Goal: Information Seeking & Learning: Learn about a topic

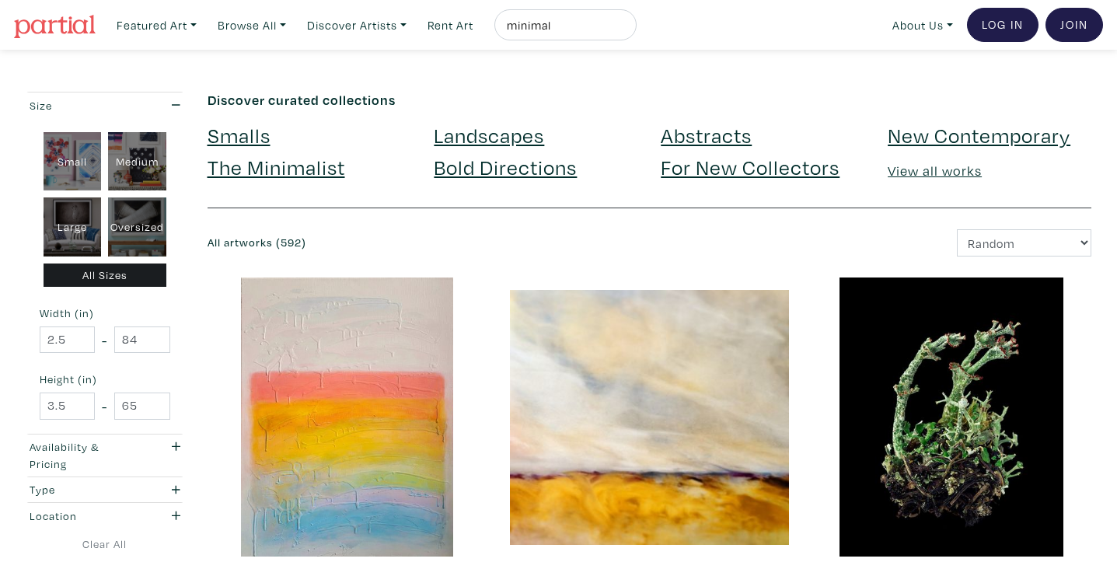
click at [581, 13] on div "minimal" at bounding box center [565, 24] width 142 height 31
click at [580, 12] on div "minimal" at bounding box center [565, 24] width 142 height 31
click at [586, 29] on input "minimal" at bounding box center [563, 25] width 117 height 19
drag, startPoint x: 586, startPoint y: 29, endPoint x: 492, endPoint y: 26, distance: 94.1
click at [492, 26] on ul "Featured Art Smalls Landscapes Abstracts New Contemporary The Minimalist Bold D…" at bounding box center [373, 25] width 527 height 32
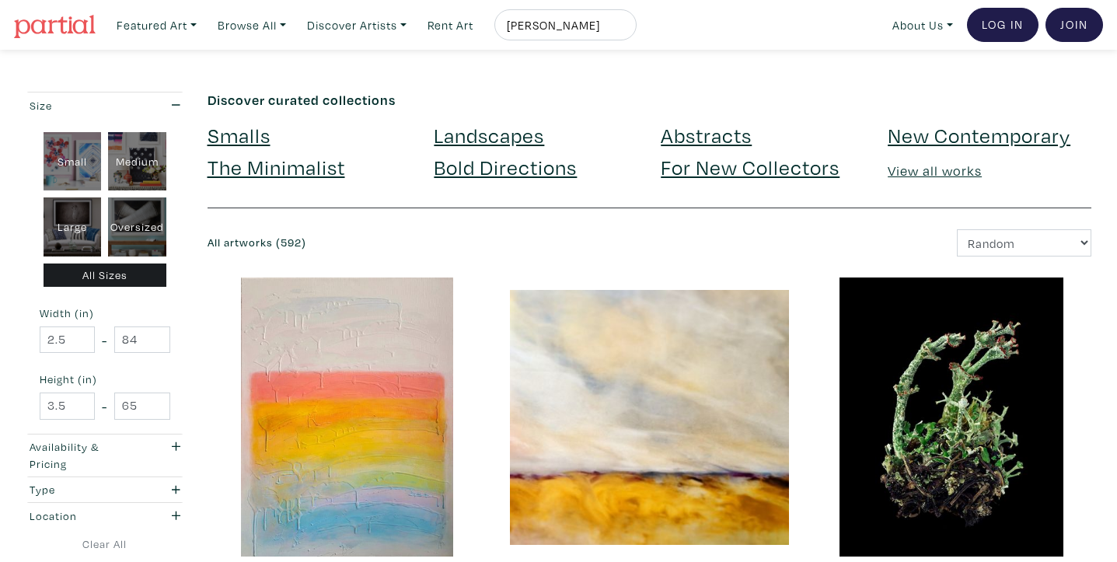
type input "olivia aguair"
click at [625, 30] on button "submit" at bounding box center [625, 30] width 0 height 0
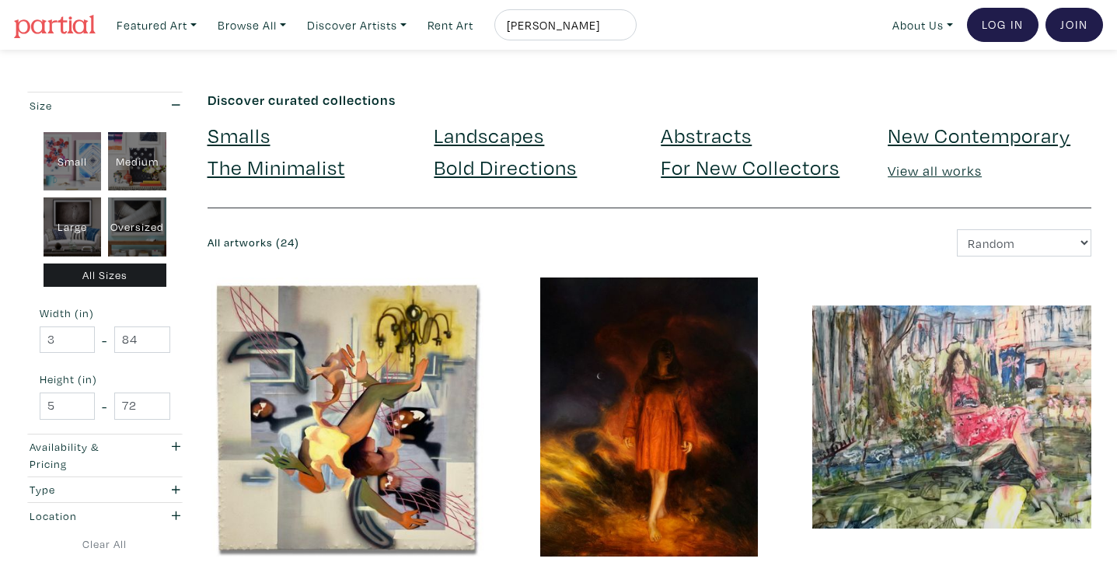
scroll to position [246, 0]
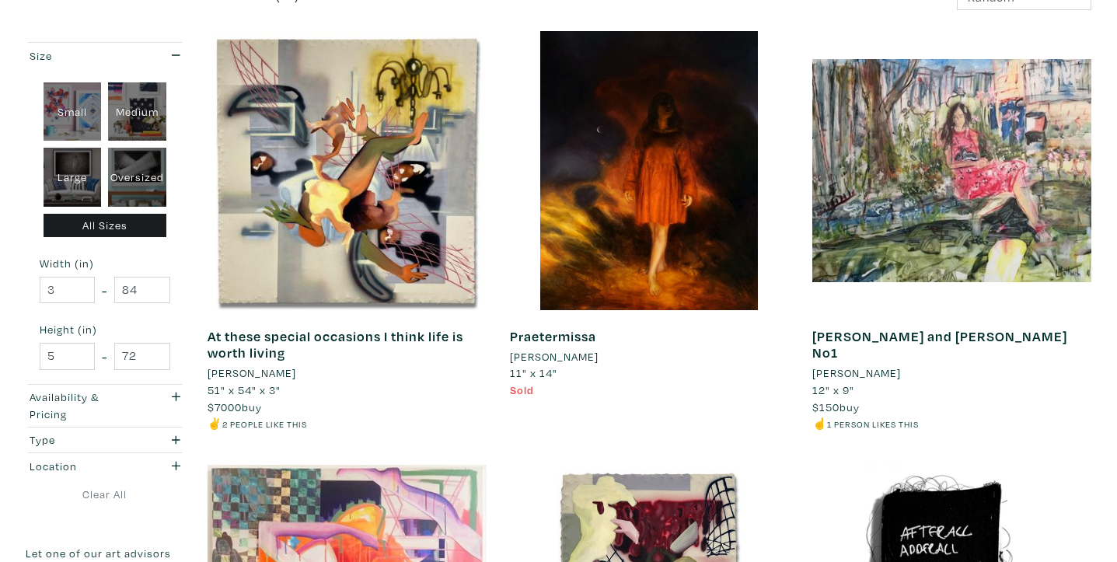
click at [254, 373] on li "[PERSON_NAME]" at bounding box center [252, 373] width 89 height 17
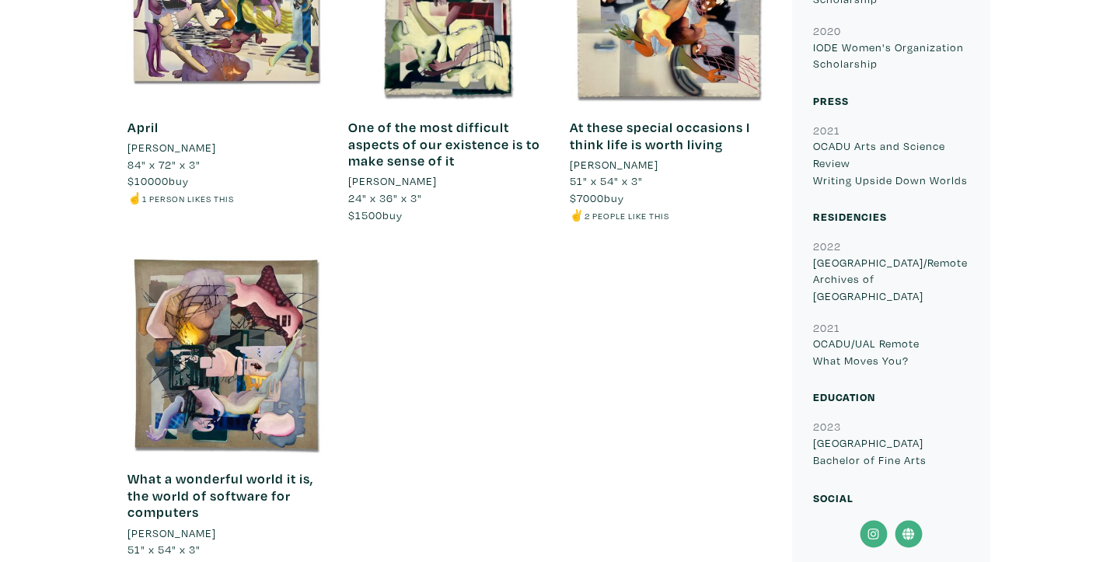
scroll to position [1622, 0]
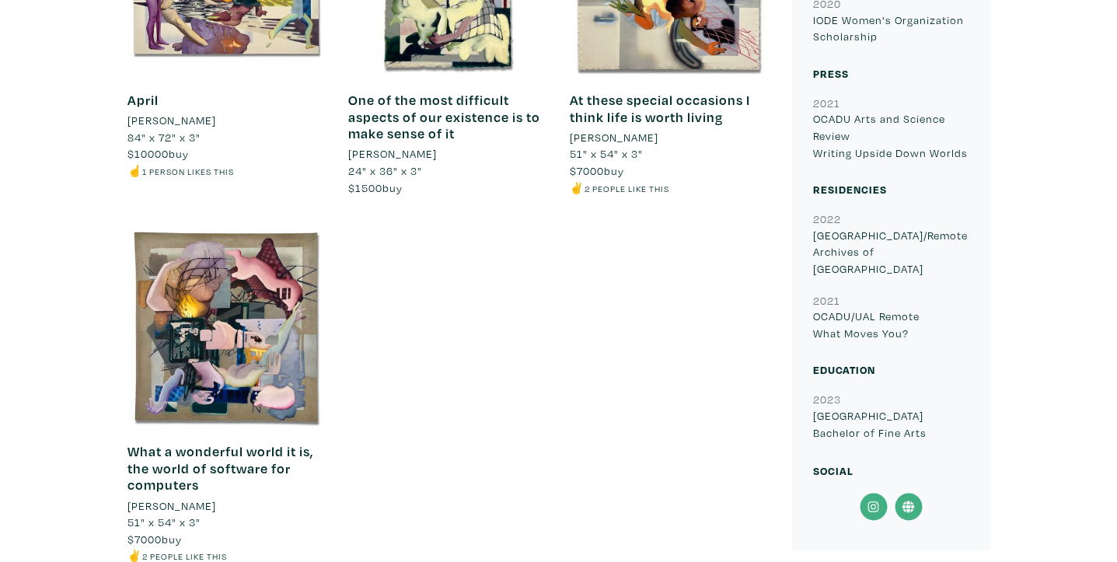
click at [879, 493] on icon at bounding box center [873, 507] width 35 height 28
click at [875, 493] on icon at bounding box center [873, 507] width 35 height 28
click at [906, 493] on icon at bounding box center [908, 507] width 35 height 28
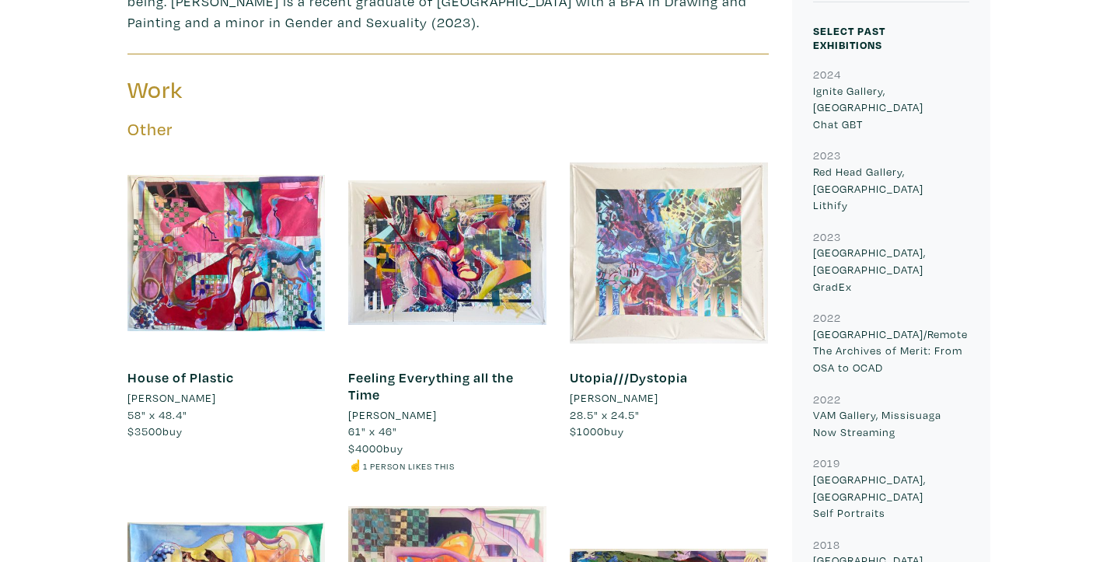
scroll to position [0, 0]
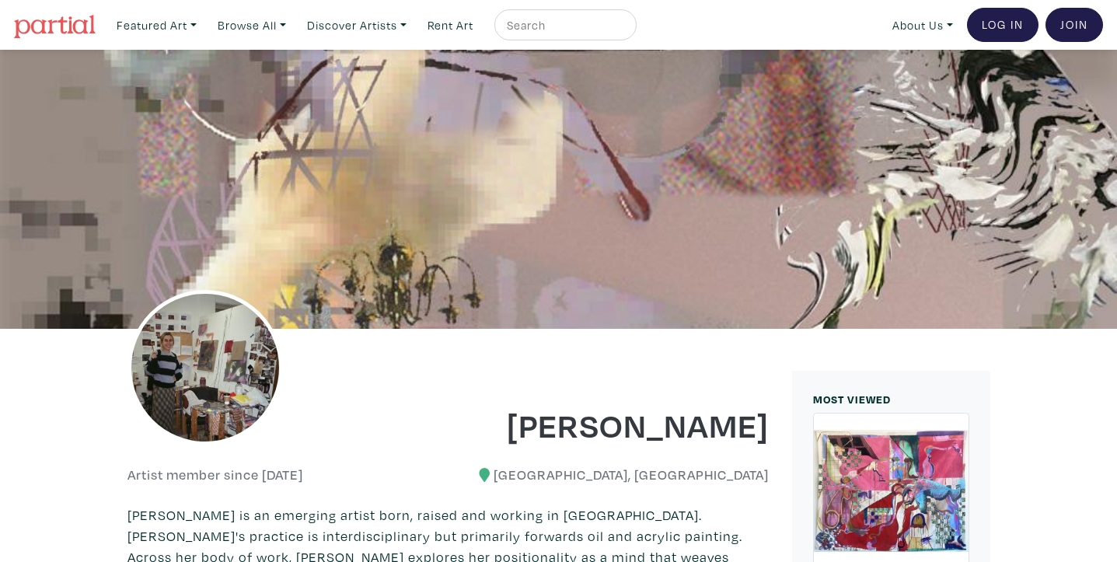
click at [572, 24] on input "text" at bounding box center [563, 25] width 117 height 19
type input "skylar cheung"
click at [625, 30] on button "submit" at bounding box center [625, 30] width 0 height 0
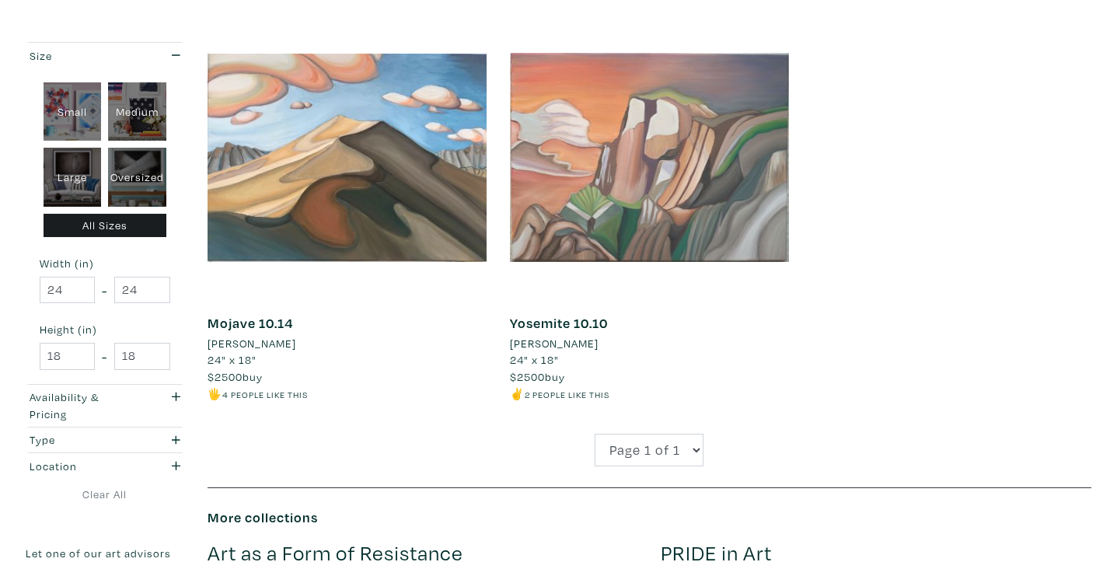
scroll to position [277, 0]
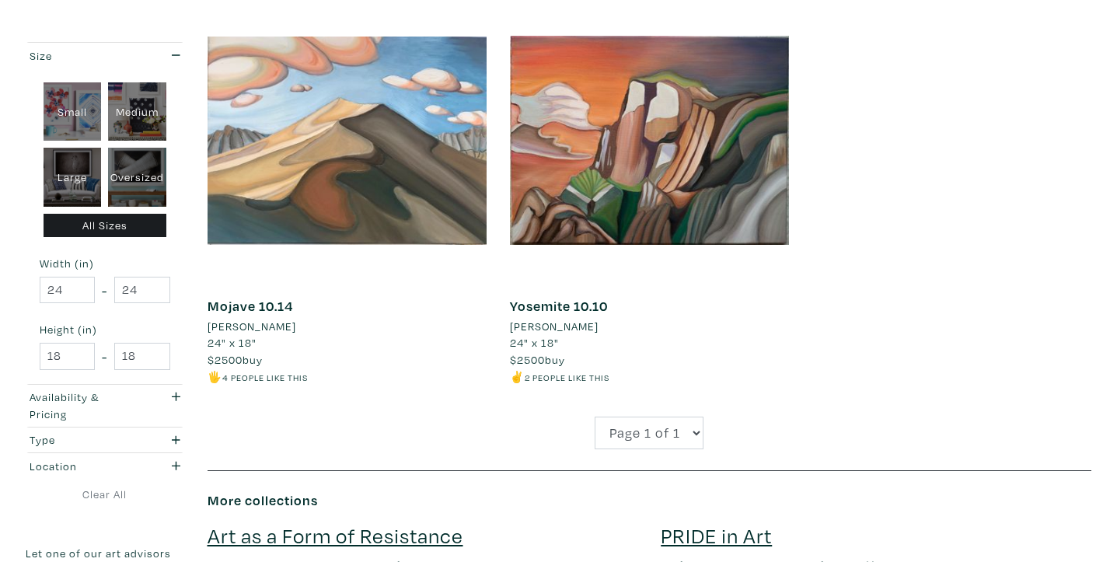
click at [259, 327] on li "Skylar Cheung" at bounding box center [252, 326] width 89 height 17
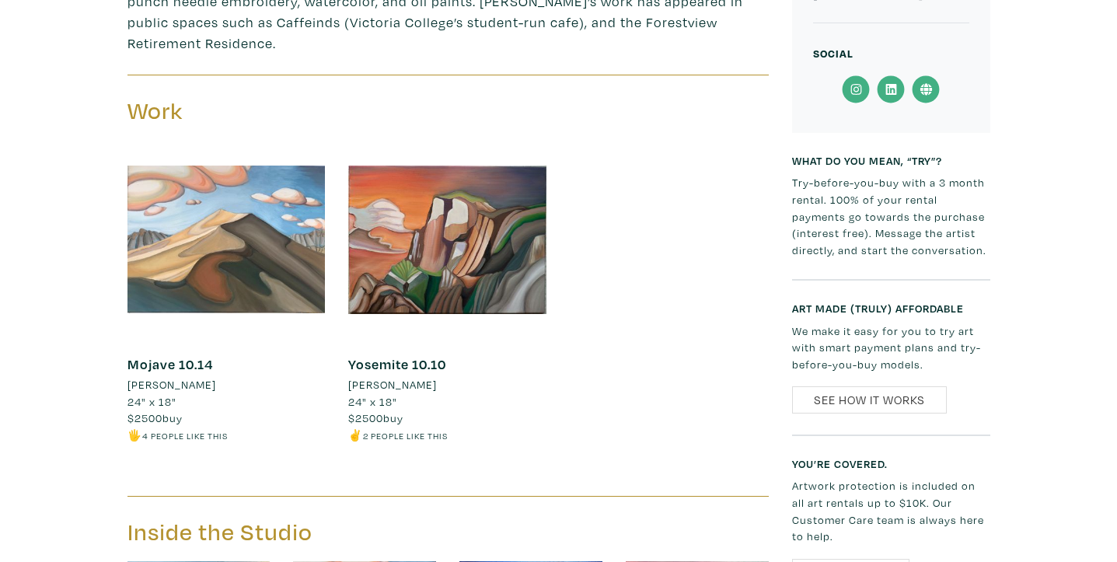
scroll to position [466, 0]
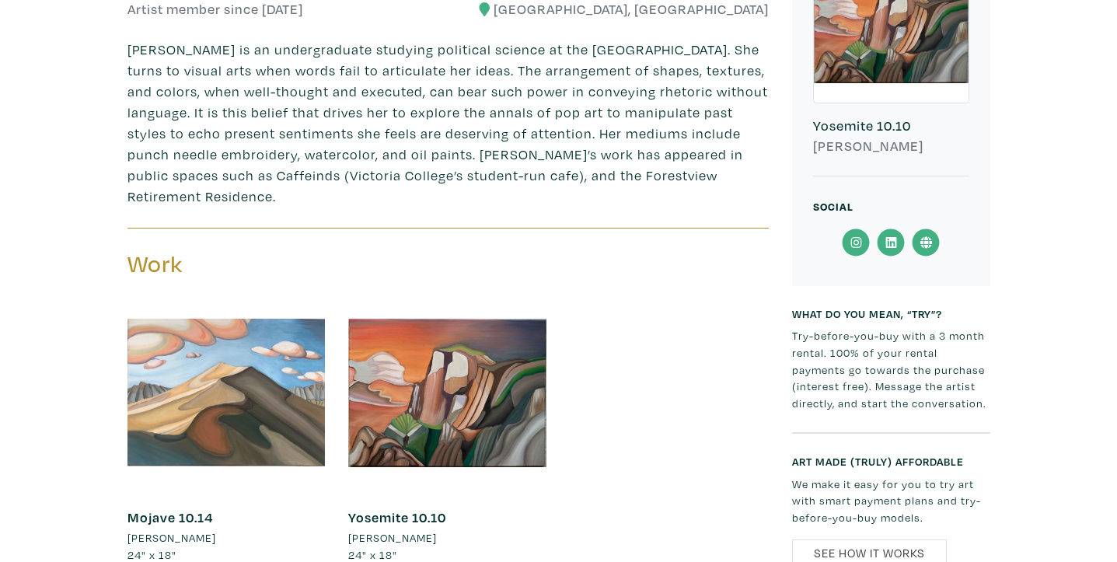
click at [856, 247] on icon at bounding box center [856, 243] width 35 height 28
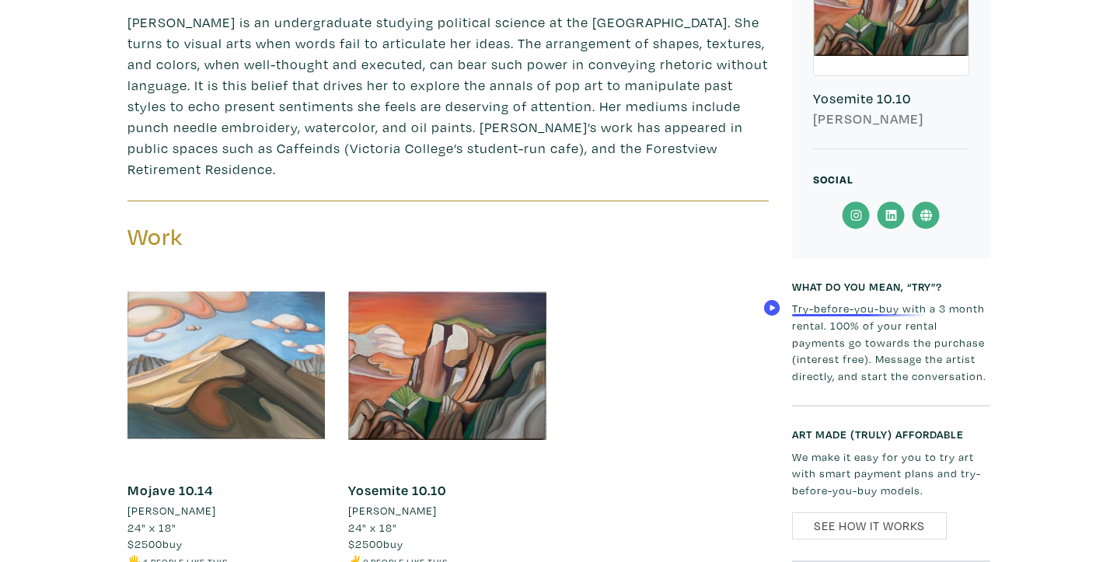
scroll to position [521, 0]
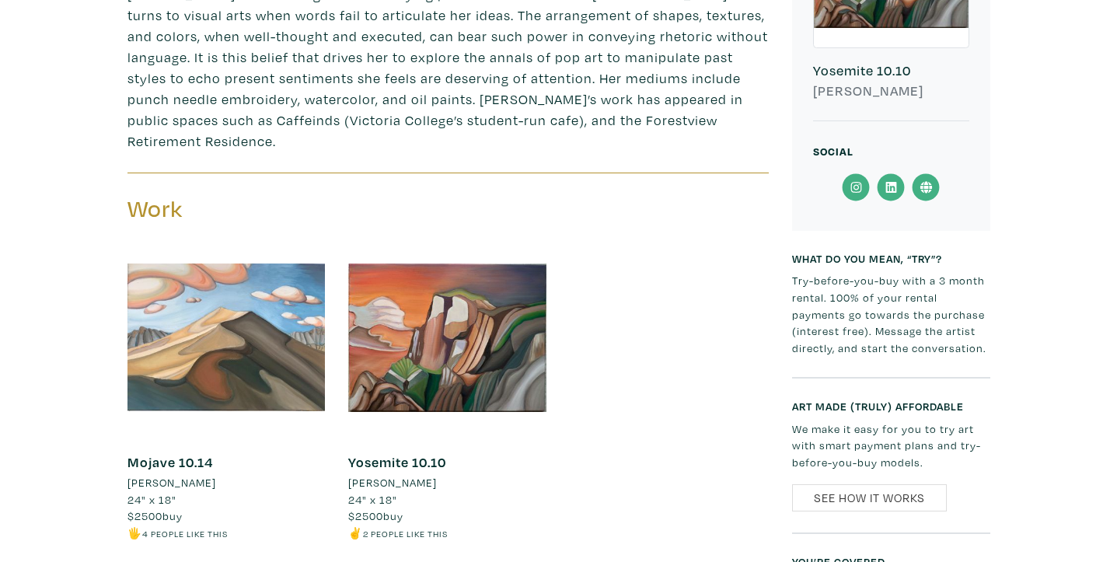
click at [888, 182] on icon at bounding box center [891, 187] width 11 height 11
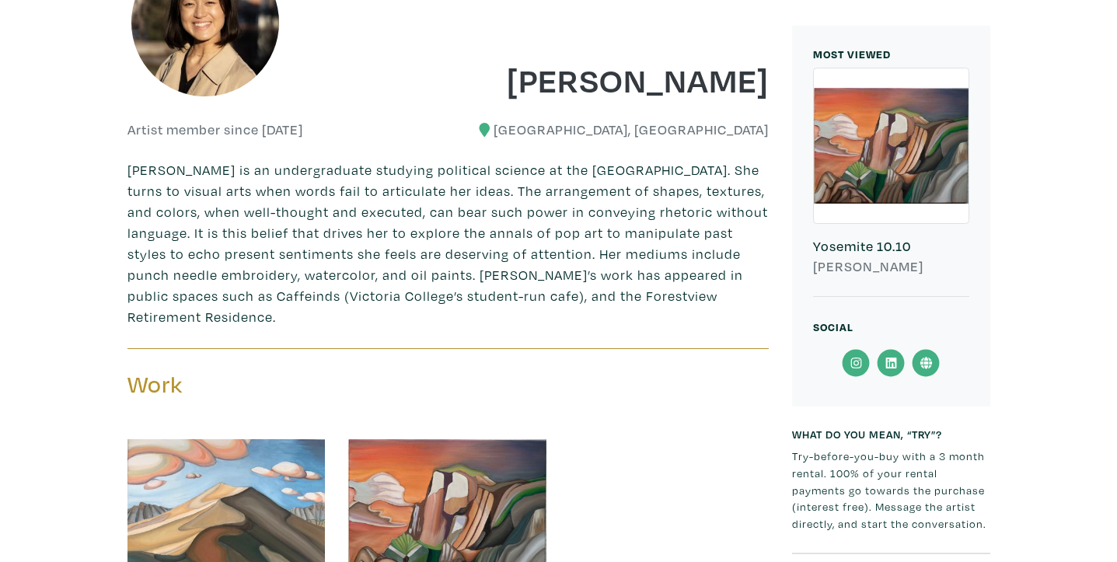
scroll to position [0, 0]
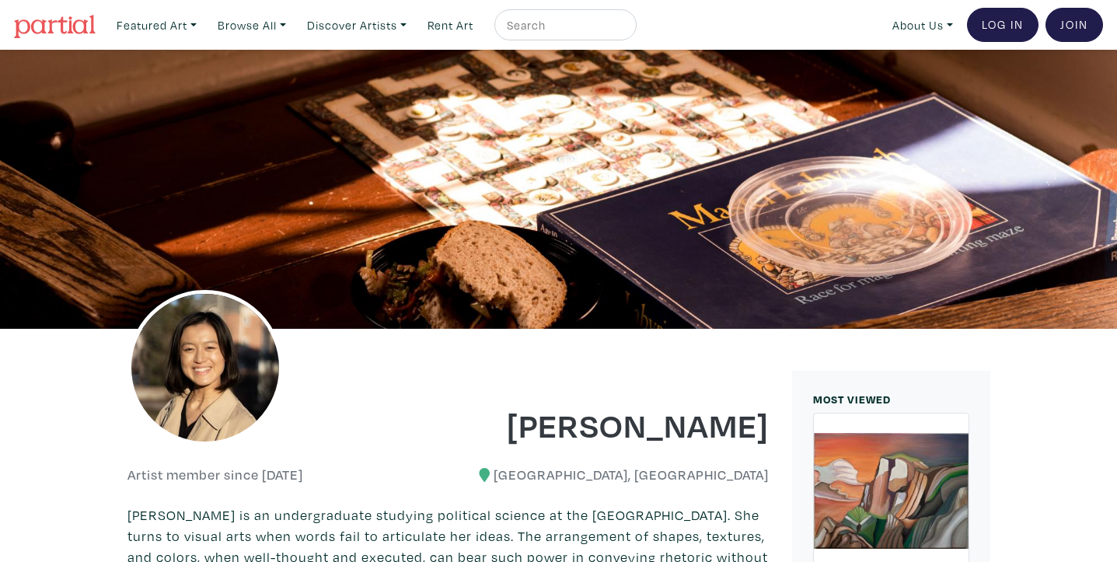
click at [558, 31] on input "text" at bounding box center [563, 25] width 117 height 19
type input "isabella nicastro"
click at [625, 30] on button "submit" at bounding box center [625, 30] width 0 height 0
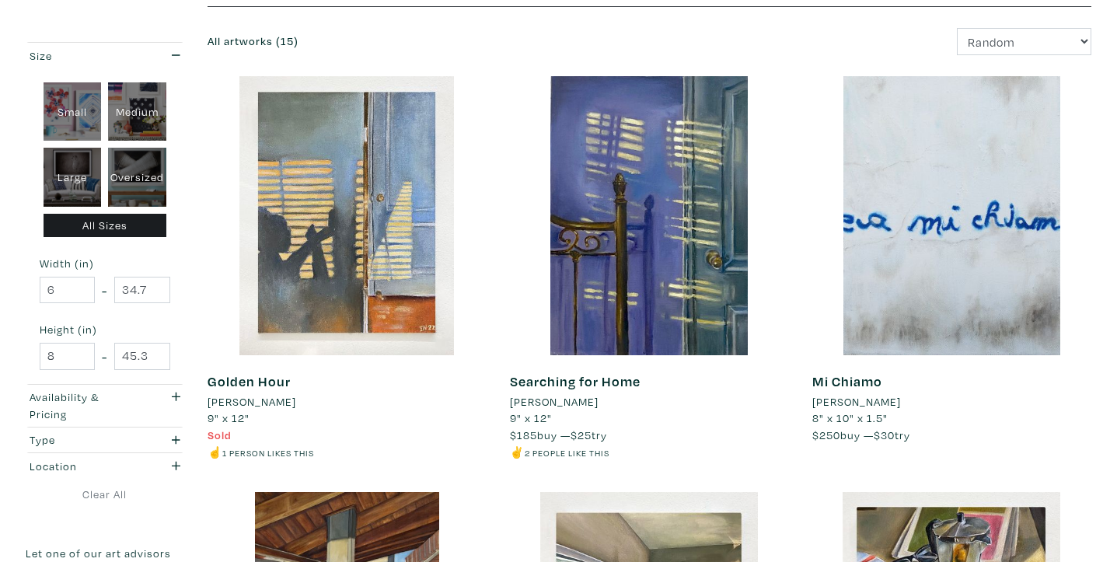
scroll to position [199, 0]
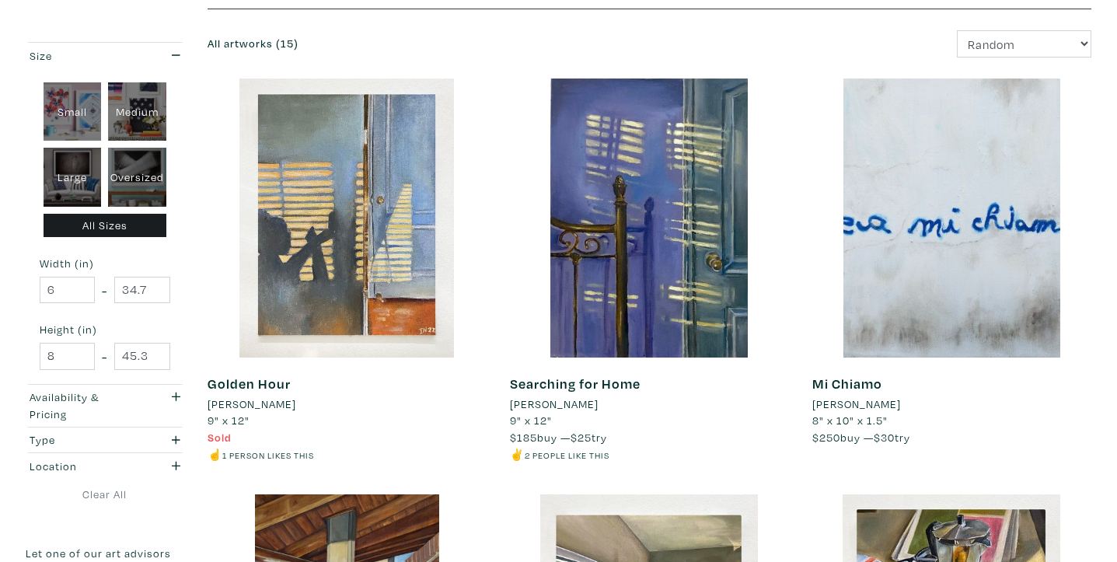
click at [563, 404] on li "Isabella Nicastro" at bounding box center [554, 404] width 89 height 17
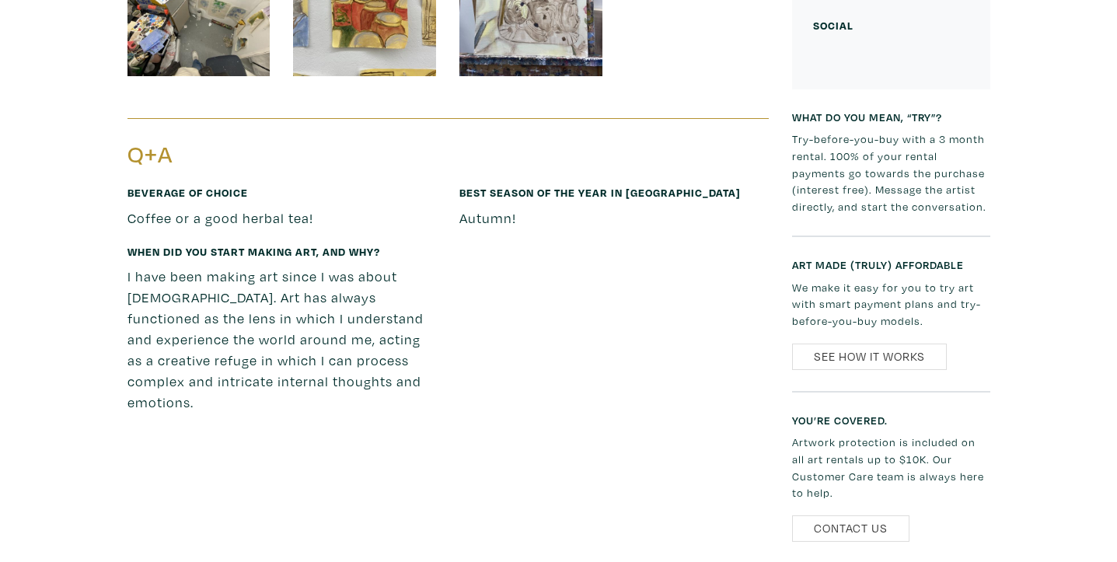
scroll to position [3031, 0]
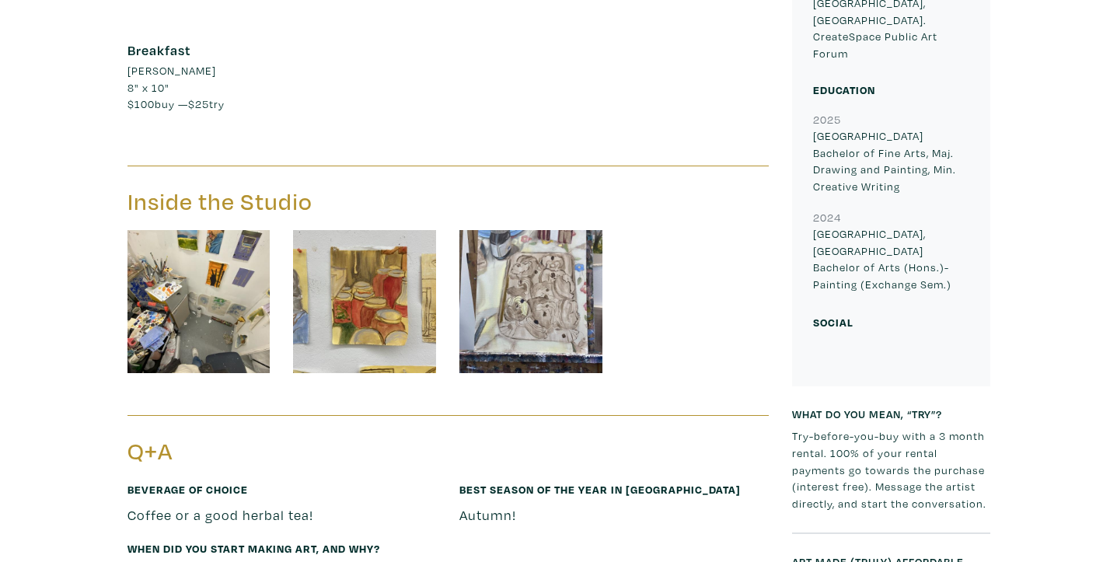
click at [844, 313] on div "Social" at bounding box center [869, 328] width 135 height 31
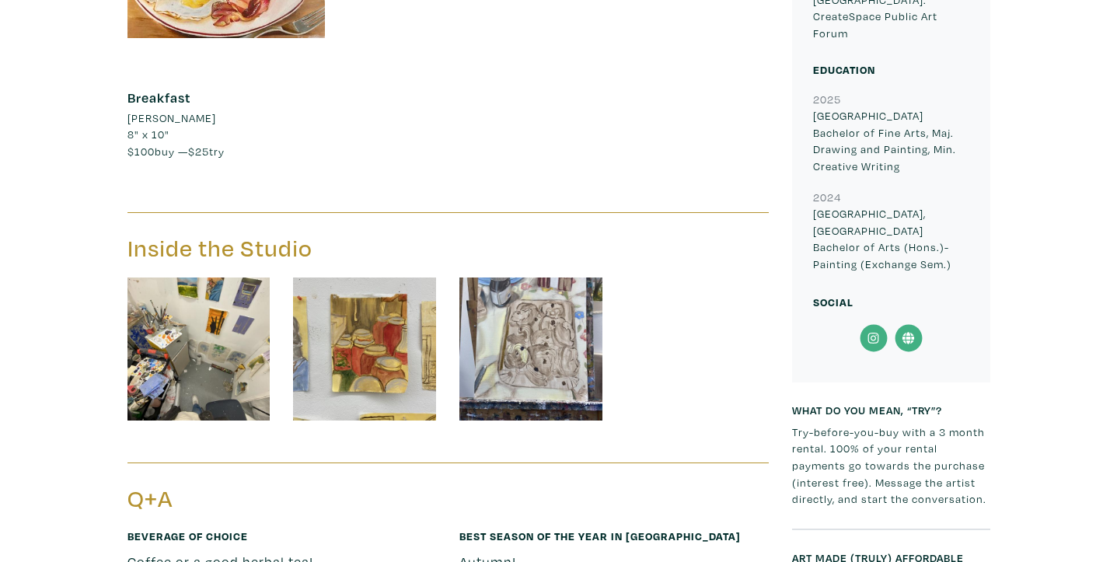
scroll to position [3048, 0]
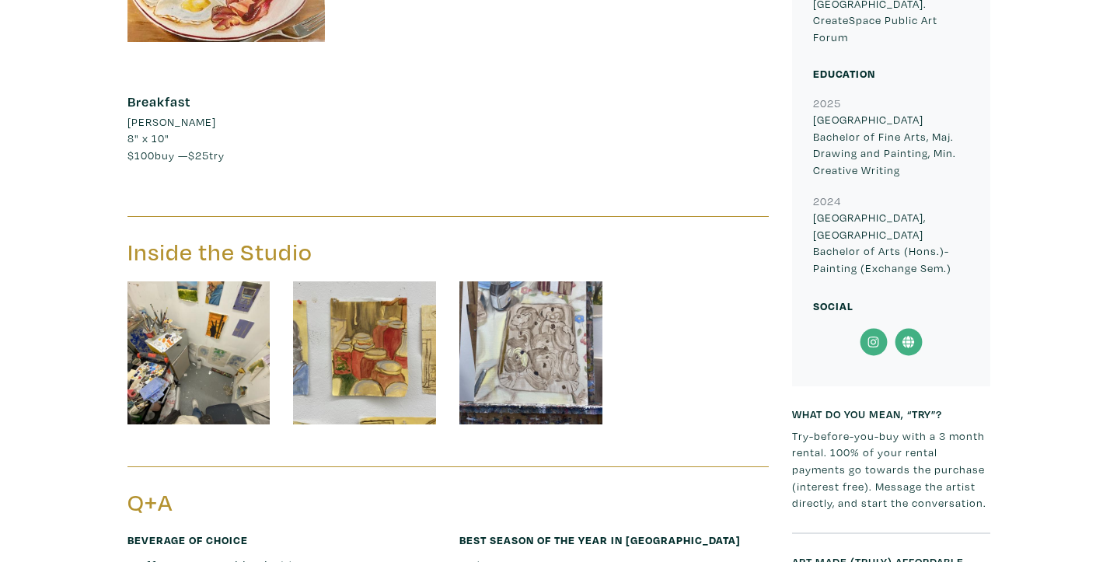
click at [879, 328] on icon at bounding box center [873, 342] width 35 height 28
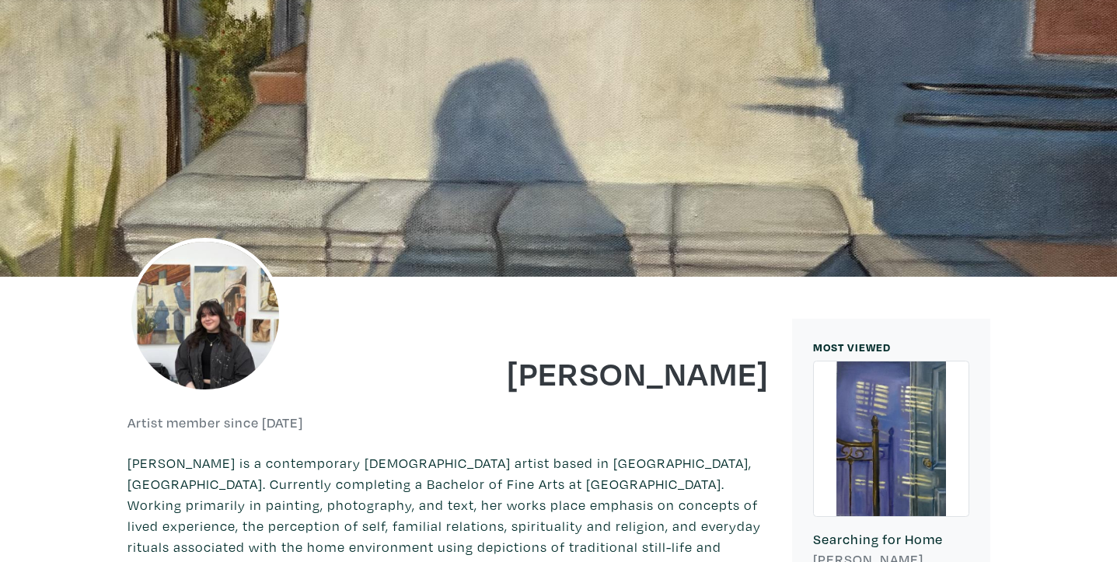
scroll to position [0, 0]
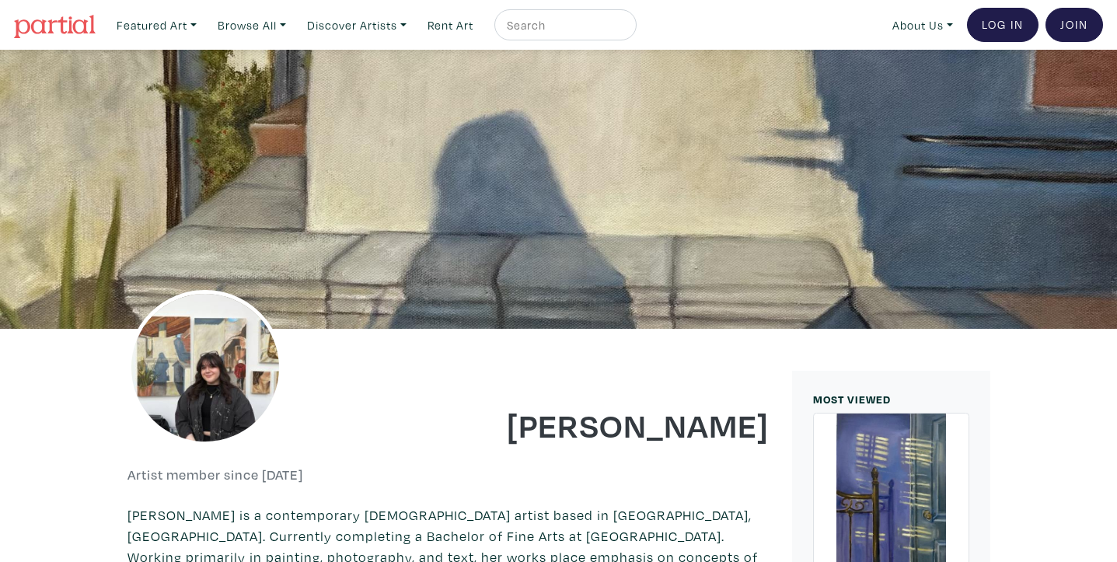
click at [585, 26] on input "text" at bounding box center [563, 25] width 117 height 19
type input "[PERSON_NAME]"
click at [625, 30] on button "submit" at bounding box center [625, 30] width 0 height 0
